Goal: Information Seeking & Learning: Understand process/instructions

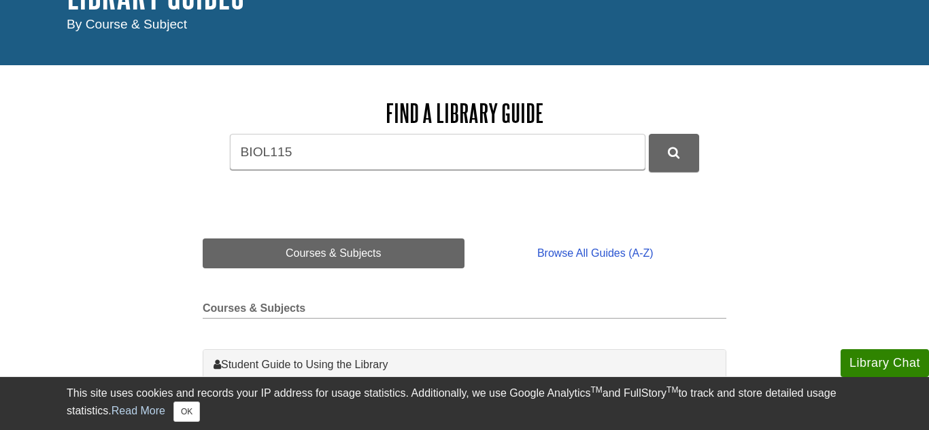
scroll to position [113, 0]
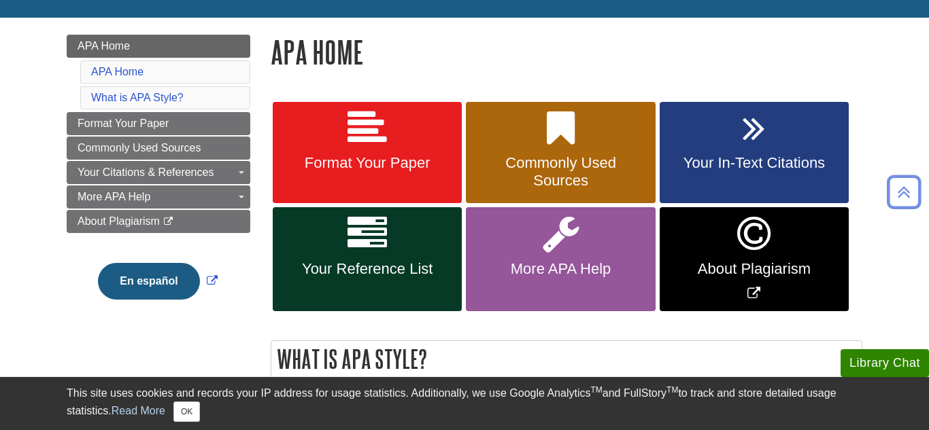
scroll to position [188, 0]
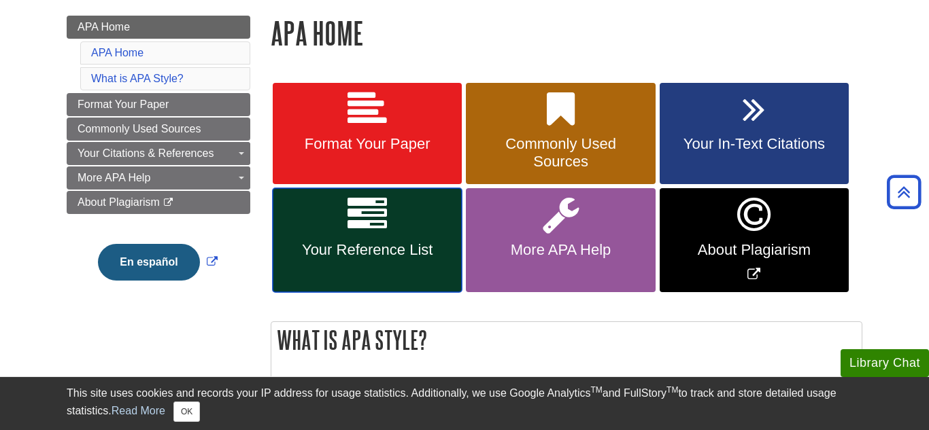
click at [415, 222] on link "Your Reference List" at bounding box center [367, 240] width 189 height 104
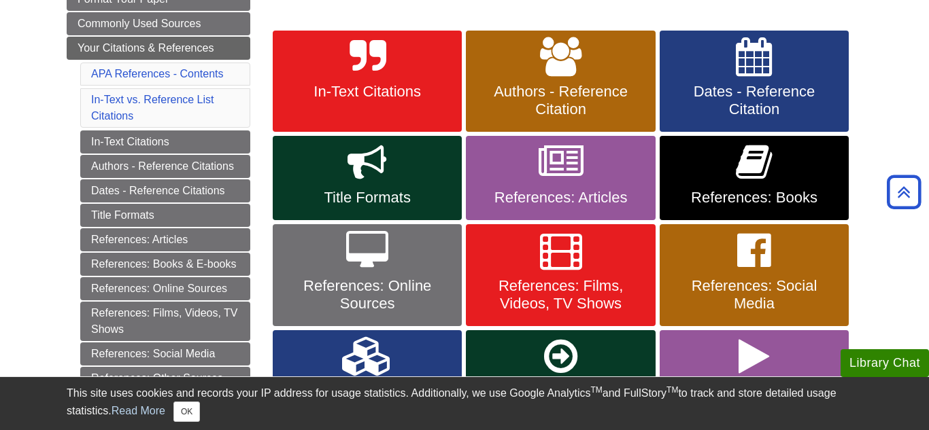
scroll to position [239, 0]
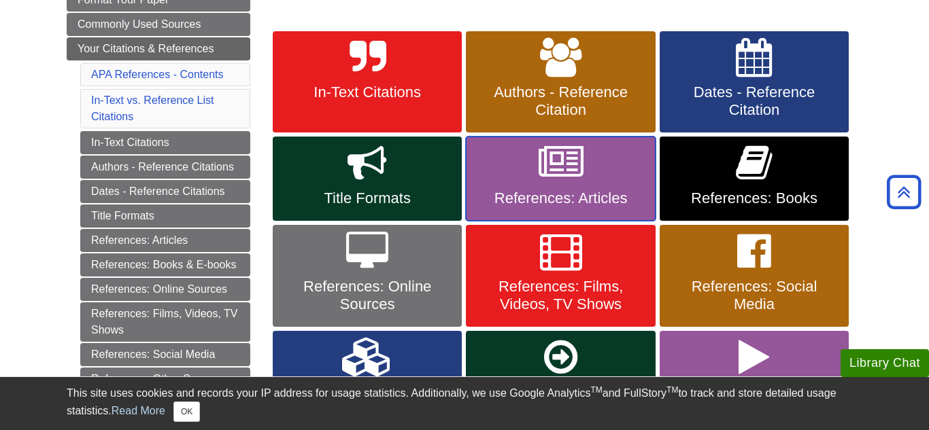
click at [601, 177] on link "References: Articles" at bounding box center [560, 179] width 189 height 84
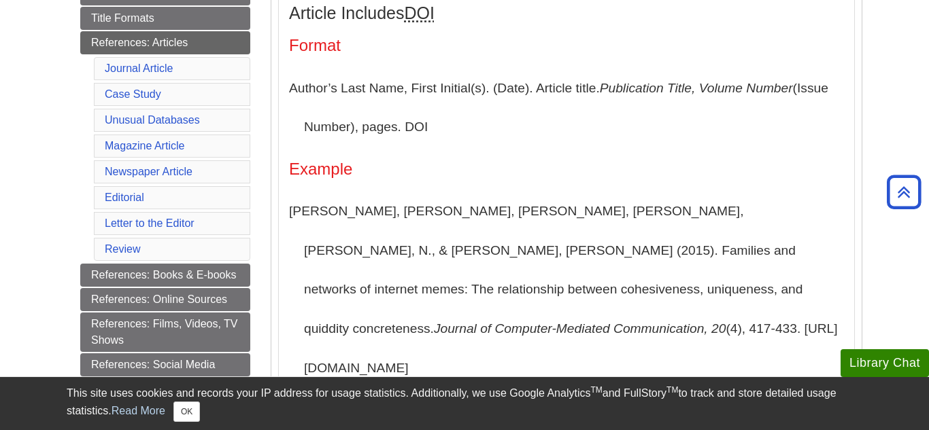
scroll to position [343, 0]
